Goal: Find specific page/section: Find specific page/section

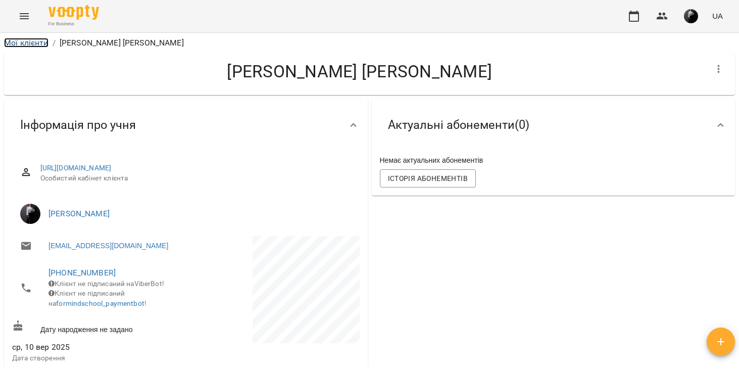
click at [34, 40] on link "Мої клієнти" at bounding box center [26, 43] width 44 height 10
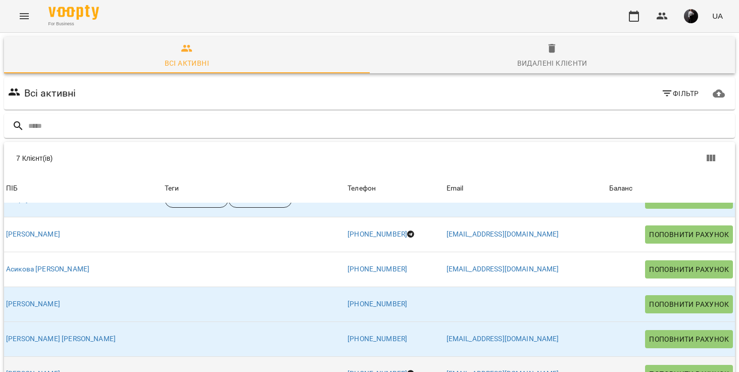
scroll to position [77, 0]
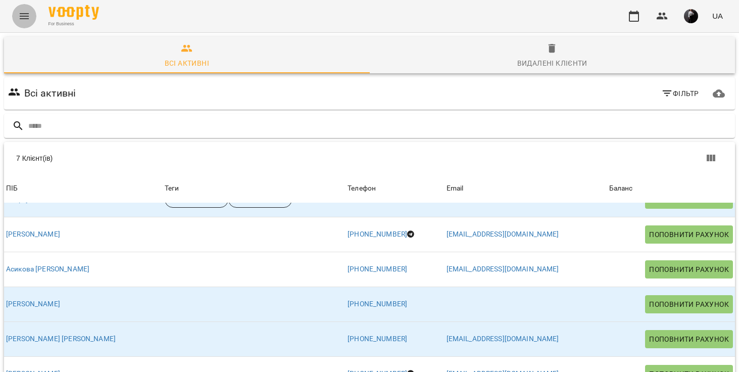
click at [22, 18] on icon "Menu" at bounding box center [24, 16] width 9 height 6
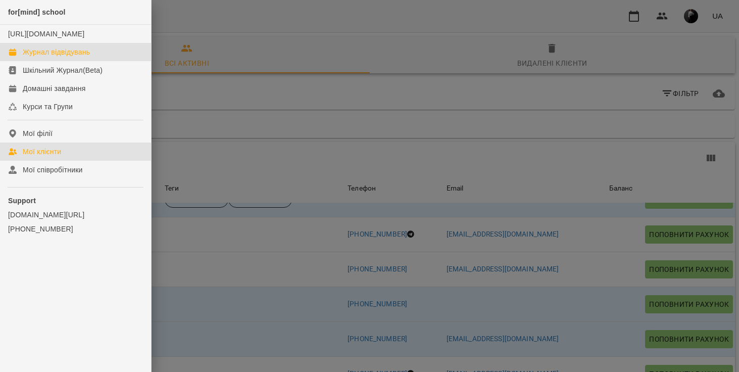
click at [28, 57] on div "Журнал відвідувань" at bounding box center [56, 52] width 67 height 10
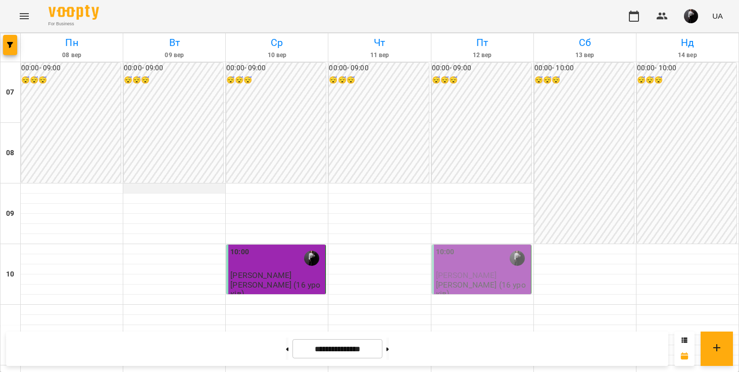
scroll to position [107, 0]
